Goal: Task Accomplishment & Management: Use online tool/utility

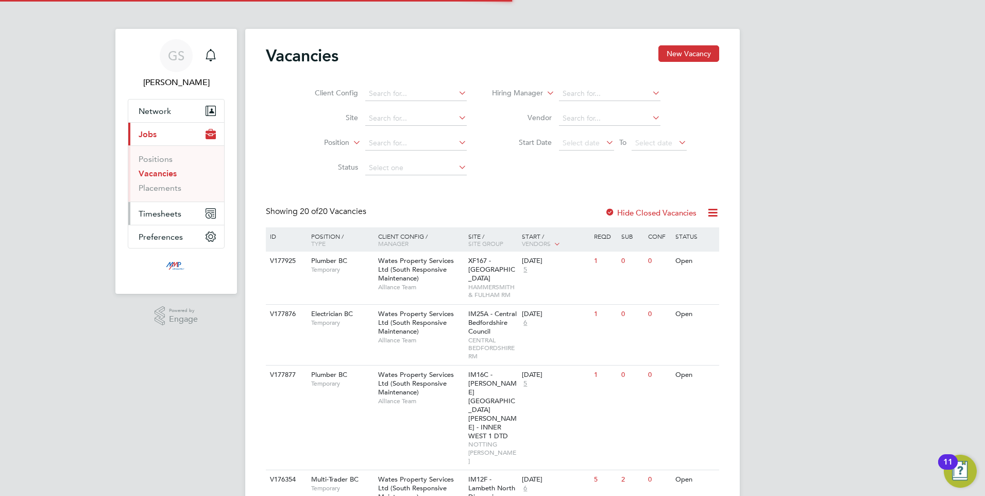
click at [164, 213] on span "Timesheets" at bounding box center [160, 214] width 43 height 10
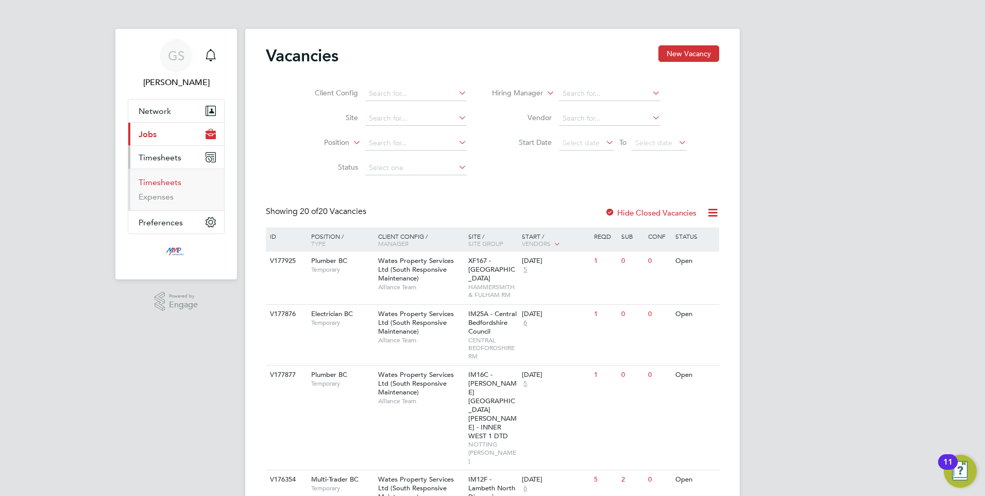
click at [160, 180] on link "Timesheets" at bounding box center [160, 182] width 43 height 10
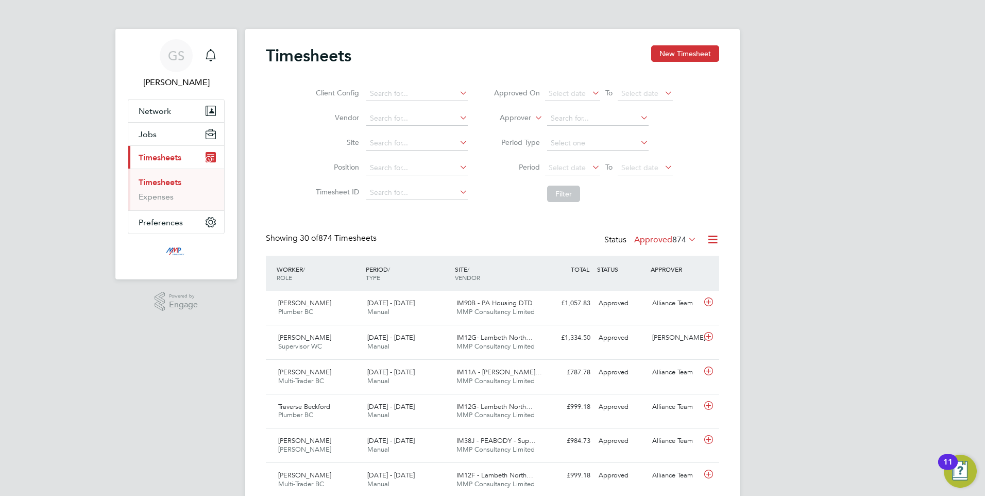
click at [712, 242] on icon at bounding box center [712, 239] width 13 height 13
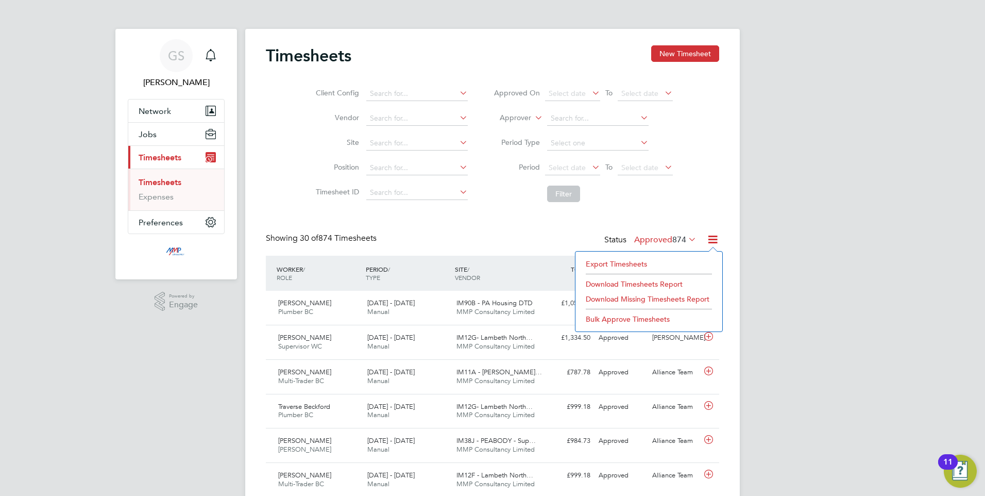
click at [632, 261] on li "Export Timesheets" at bounding box center [649, 264] width 137 height 14
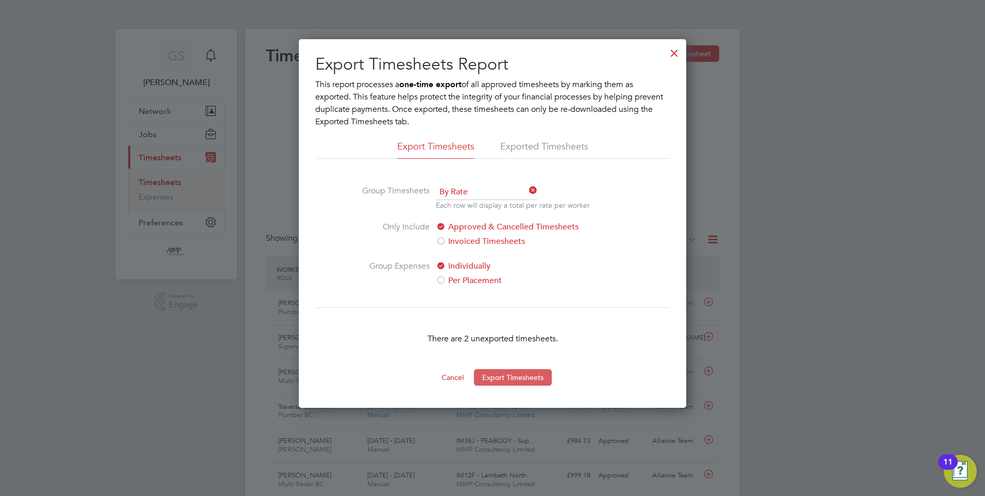
click at [507, 377] on button "Export Timesheets" at bounding box center [513, 377] width 78 height 16
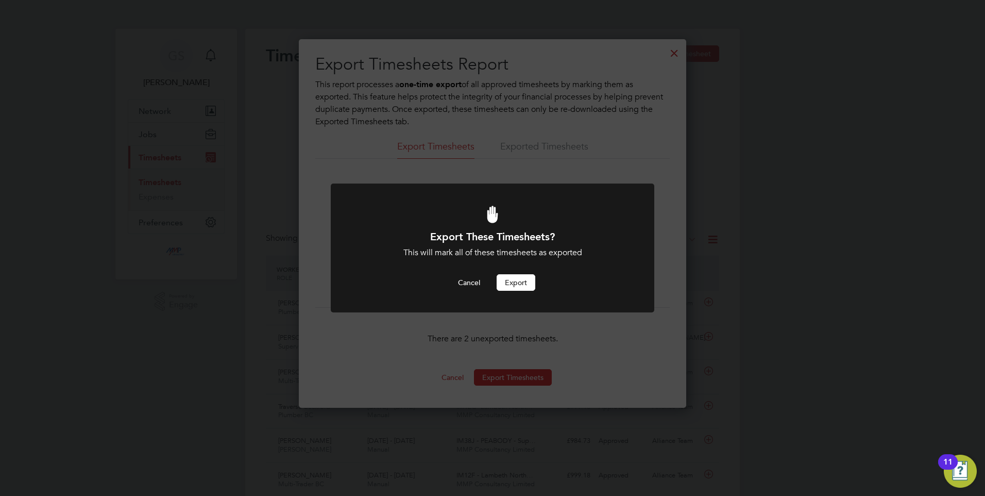
click at [521, 286] on button "Export" at bounding box center [516, 282] width 39 height 16
